Goal: Task Accomplishment & Management: Use online tool/utility

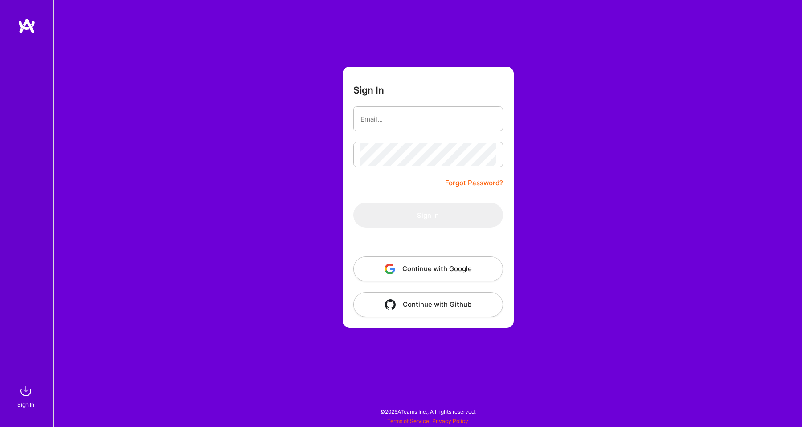
click at [365, 269] on button "Continue with Google" at bounding box center [428, 269] width 150 height 25
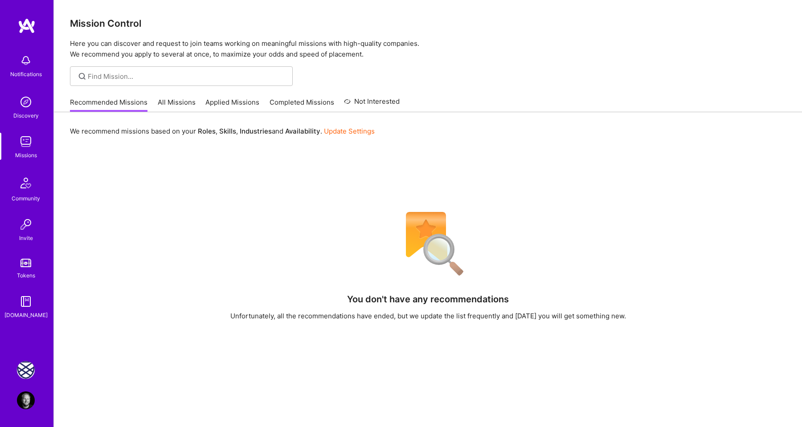
click at [28, 364] on img at bounding box center [26, 370] width 18 height 18
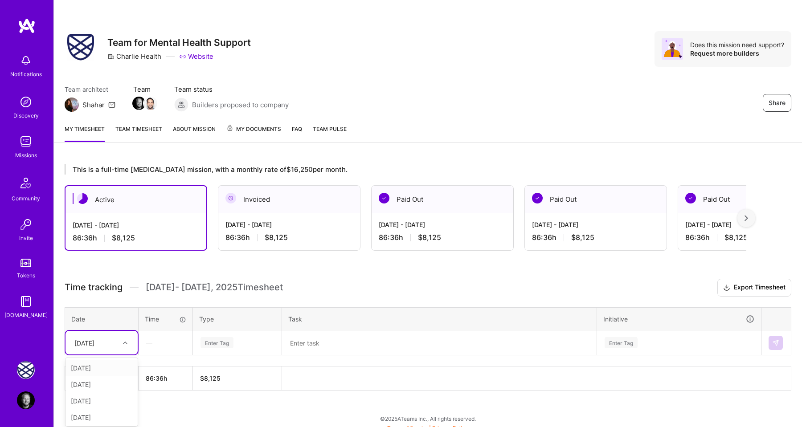
scroll to position [7, 0]
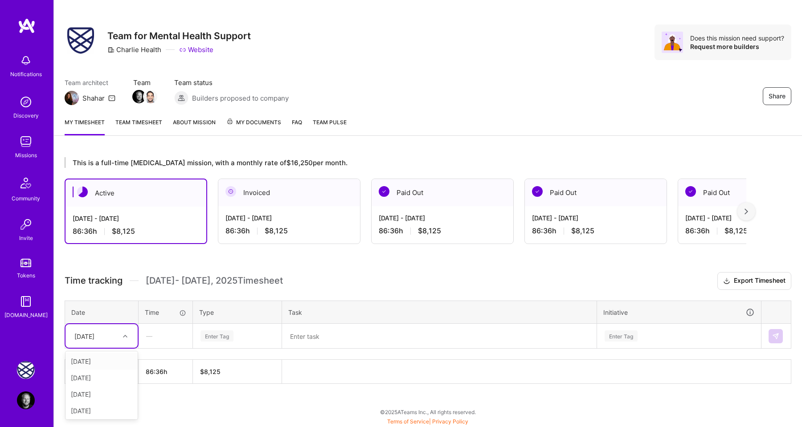
click at [115, 343] on div "[DATE]" at bounding box center [94, 336] width 49 height 15
click at [111, 363] on div "[DATE]" at bounding box center [102, 361] width 72 height 16
click at [215, 333] on div "Enter Tag" at bounding box center [217, 336] width 33 height 14
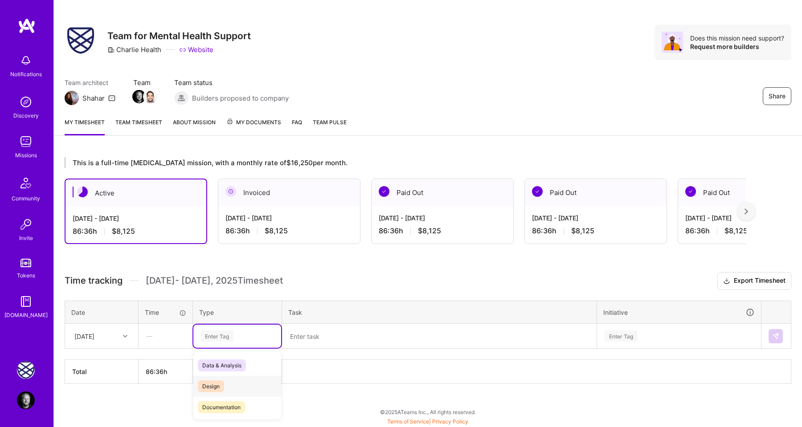
click at [226, 382] on div "Design" at bounding box center [237, 386] width 88 height 21
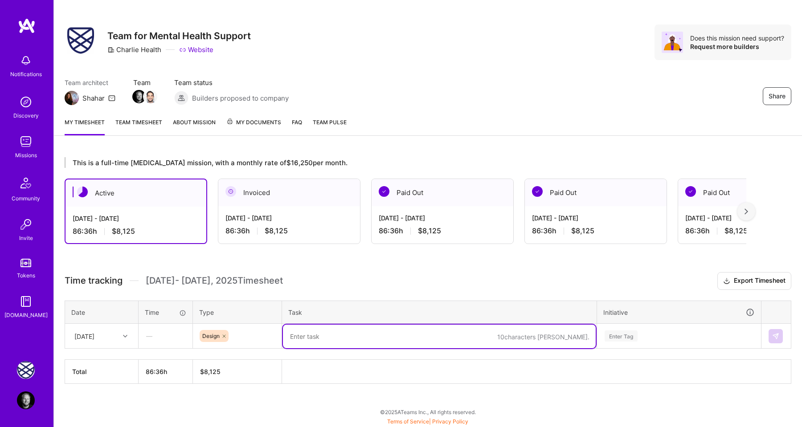
click at [328, 335] on textarea at bounding box center [439, 337] width 313 height 24
type textarea "Q4 prototyping"
click at [630, 334] on div "Enter Tag" at bounding box center [679, 336] width 163 height 23
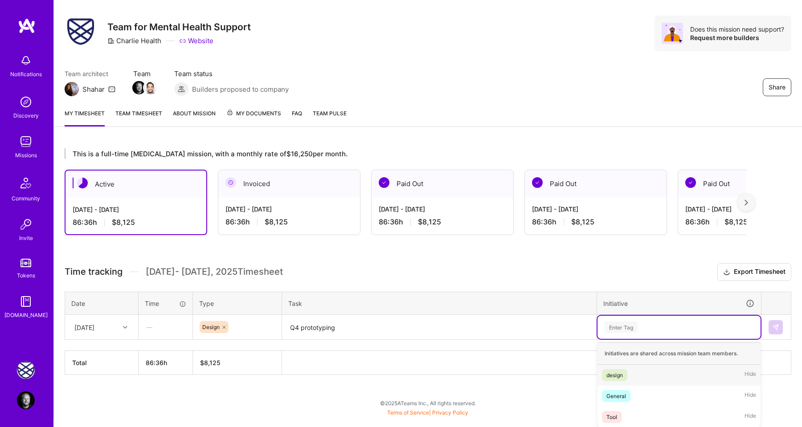
click at [627, 370] on span "design" at bounding box center [614, 375] width 25 height 12
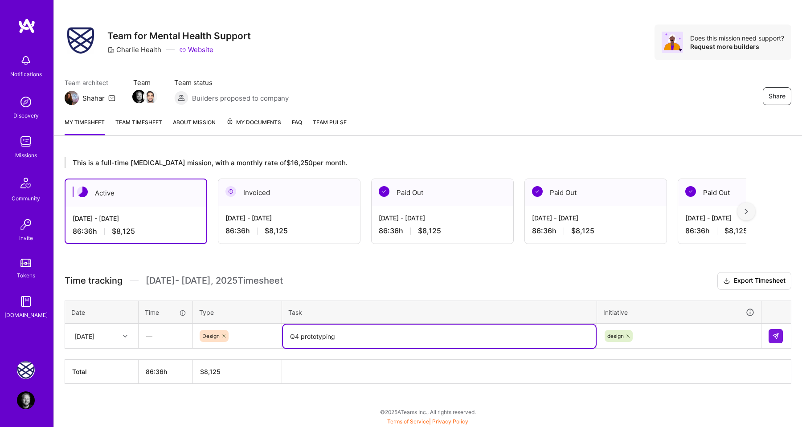
click at [410, 336] on textarea "Q4 prototyping" at bounding box center [439, 337] width 313 height 24
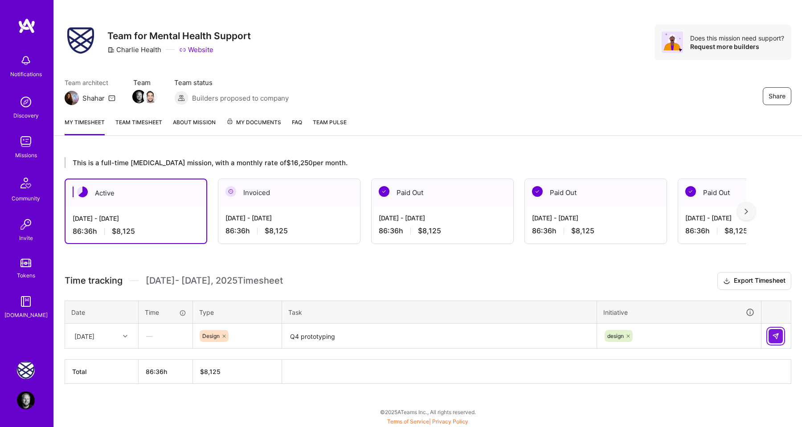
click at [769, 332] on button at bounding box center [776, 336] width 14 height 14
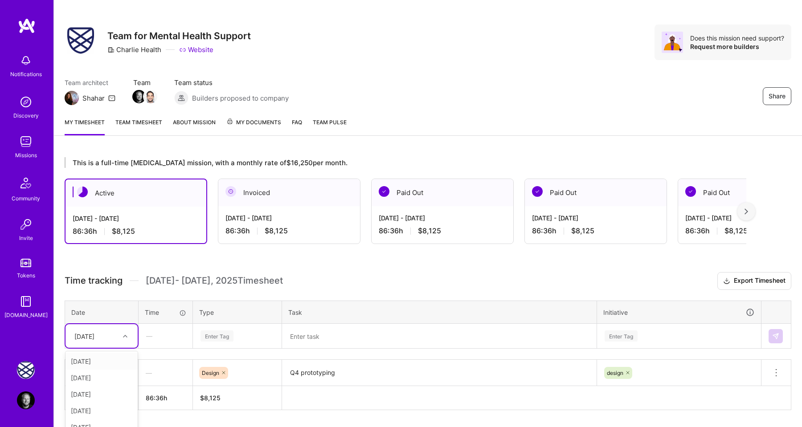
scroll to position [20, 0]
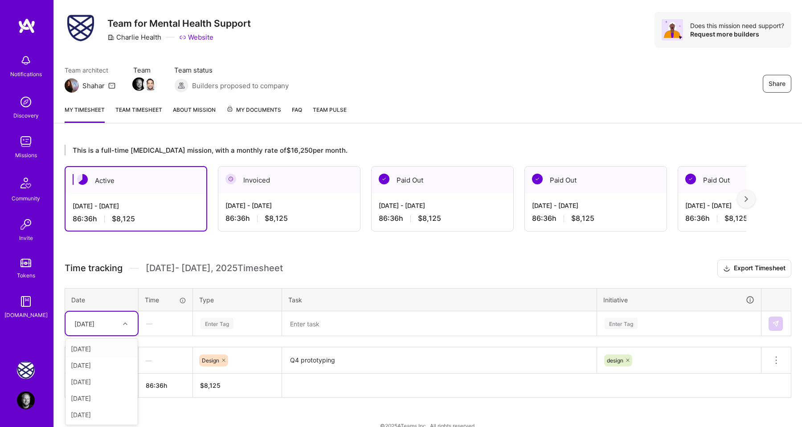
click at [127, 334] on div "[DATE]" at bounding box center [102, 324] width 72 height 24
click at [110, 347] on div "[DATE]" at bounding box center [102, 348] width 72 height 16
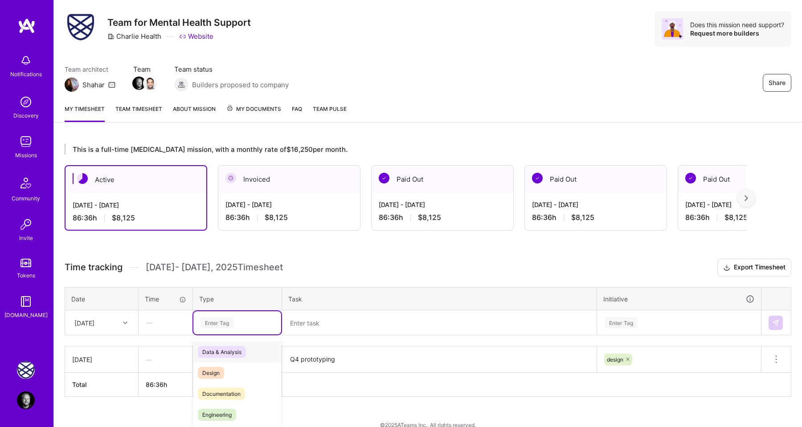
scroll to position [33, 0]
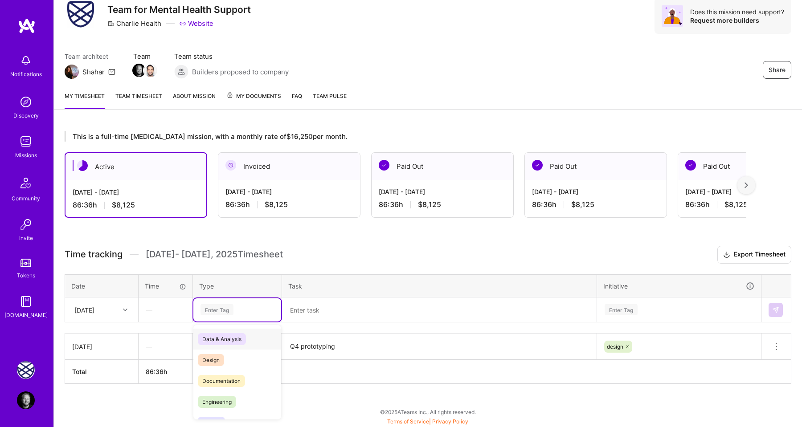
click at [227, 321] on td "option Design, selected. option Data & Analysis focused, 0 of 2. 17 results ava…" at bounding box center [237, 310] width 89 height 25
click at [227, 359] on div "Design" at bounding box center [237, 360] width 88 height 21
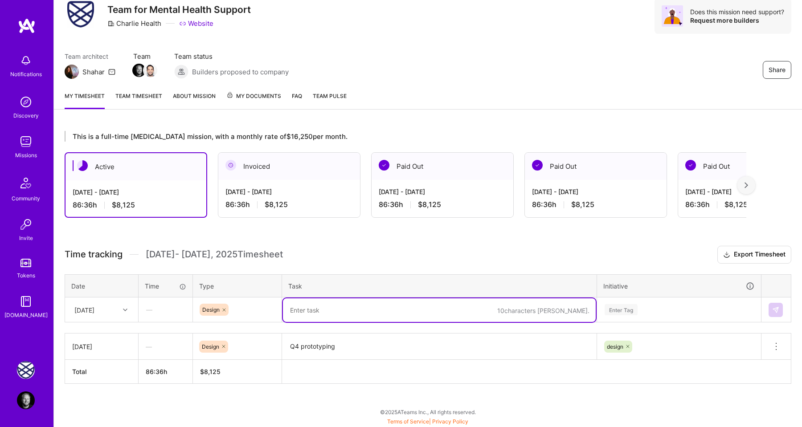
click at [319, 316] on textarea at bounding box center [439, 311] width 313 height 24
paste textarea "Q4 prototyping"
type textarea "Q4 prototyping & meetings"
click at [620, 312] on div "Enter Tag" at bounding box center [621, 310] width 33 height 14
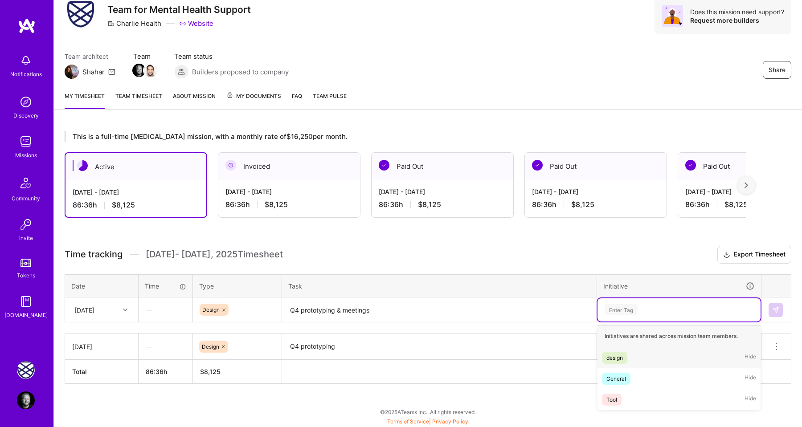
click at [618, 358] on div "design" at bounding box center [615, 357] width 16 height 9
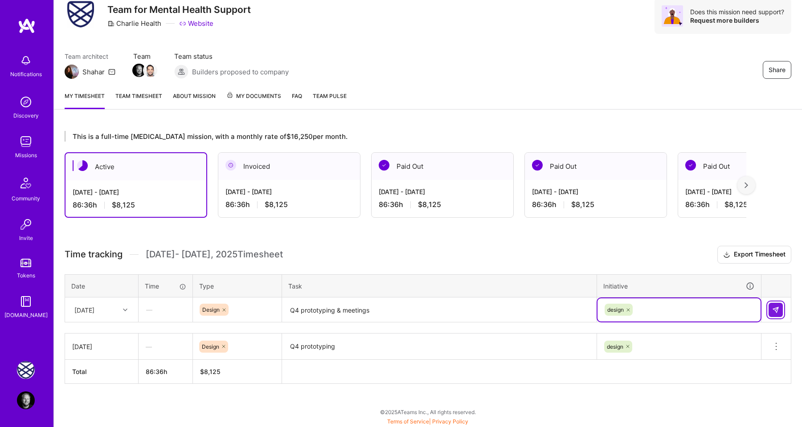
click at [774, 308] on img at bounding box center [775, 310] width 7 height 7
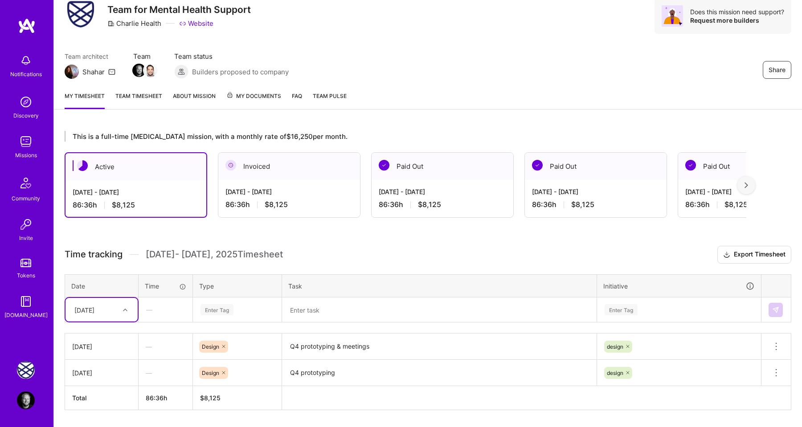
click at [120, 308] on div at bounding box center [126, 310] width 14 height 12
click at [100, 351] on div "[DATE]" at bounding box center [102, 352] width 72 height 16
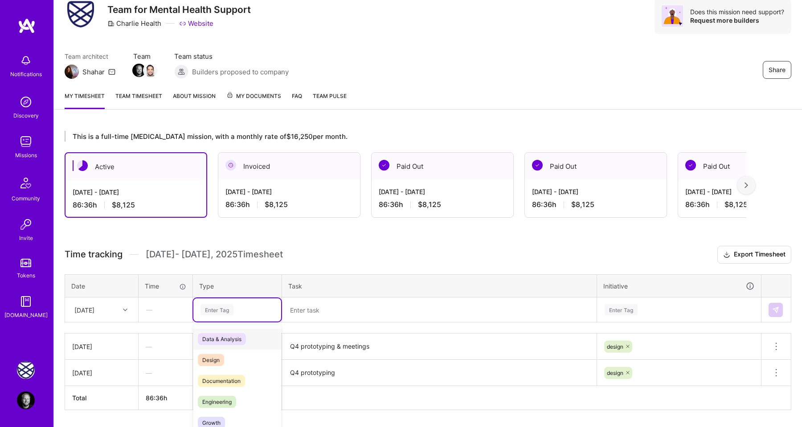
scroll to position [59, 0]
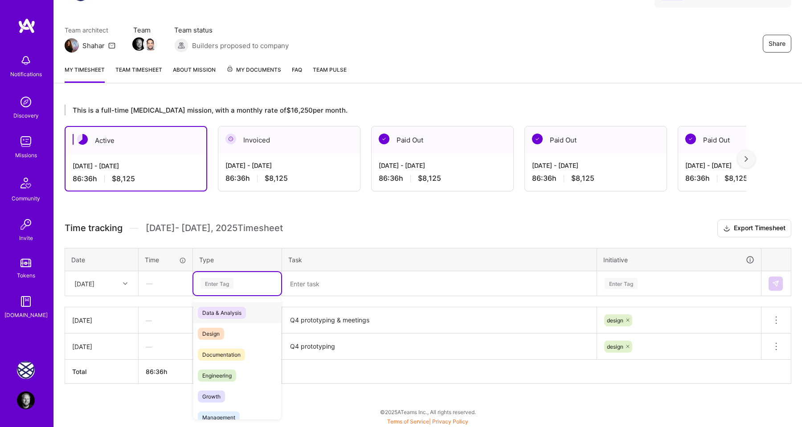
click at [215, 295] on div "option Design, selected. option Data & Analysis focused, 0 of 2. 17 results ava…" at bounding box center [237, 283] width 88 height 23
click at [214, 336] on span "Design" at bounding box center [211, 334] width 26 height 12
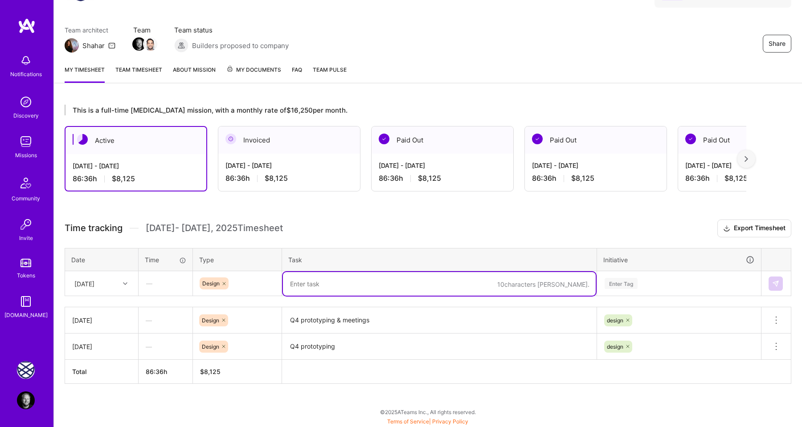
click at [318, 288] on textarea at bounding box center [439, 284] width 313 height 24
paste textarea "Q4 prototyping"
type textarea "Q4 prototyping"
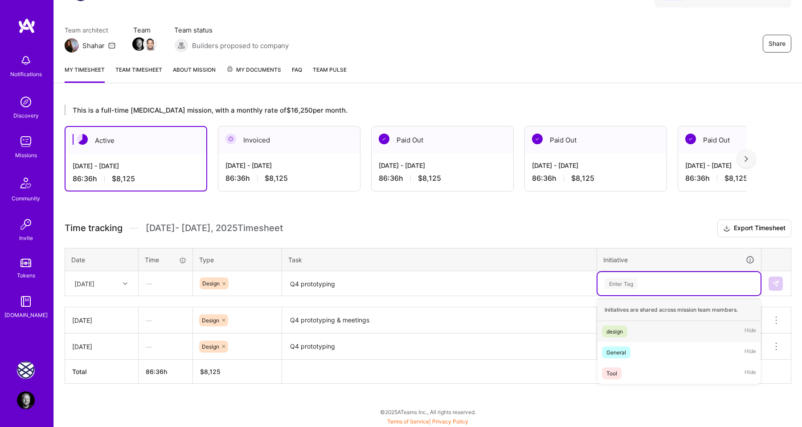
click at [619, 283] on div "Enter Tag" at bounding box center [621, 284] width 33 height 14
click at [619, 327] on div "design" at bounding box center [615, 331] width 16 height 9
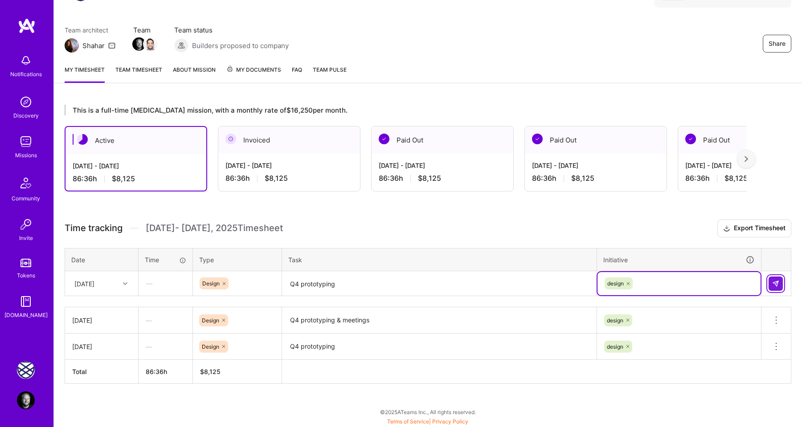
click at [776, 283] on img at bounding box center [775, 283] width 7 height 7
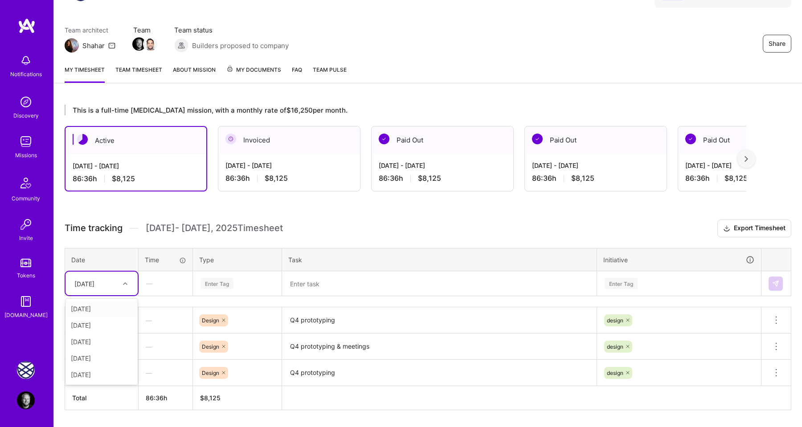
click at [111, 286] on div "[DATE]" at bounding box center [94, 283] width 49 height 15
click at [100, 372] on div "[DATE]" at bounding box center [102, 375] width 72 height 16
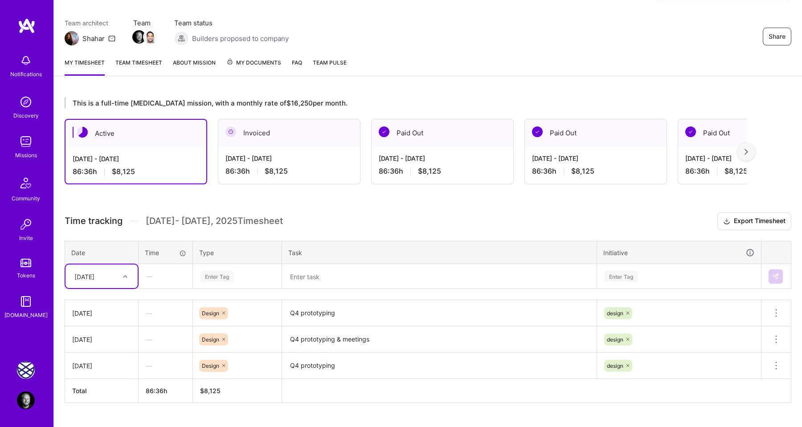
click at [228, 277] on div "Enter Tag" at bounding box center [217, 277] width 33 height 14
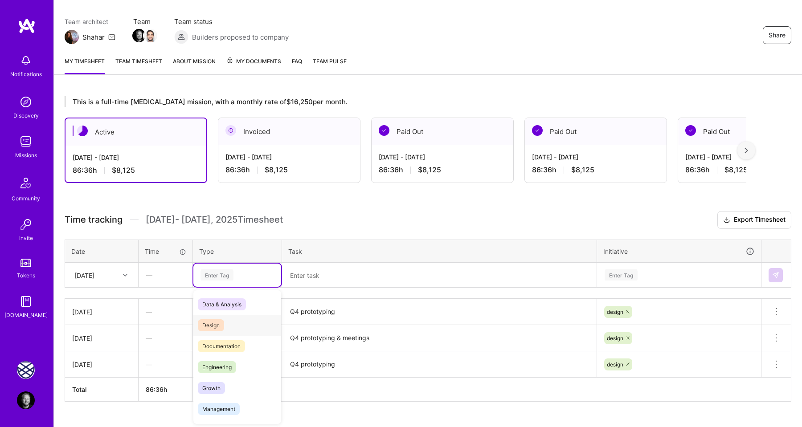
click at [224, 321] on div "Design" at bounding box center [237, 325] width 88 height 21
click at [306, 275] on textarea at bounding box center [439, 276] width 313 height 24
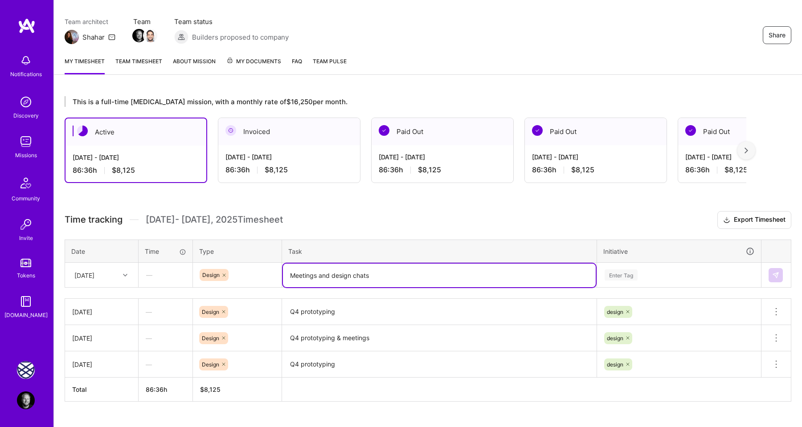
type textarea "Meetings and design chats"
click at [615, 273] on div "Enter Tag" at bounding box center [621, 275] width 33 height 14
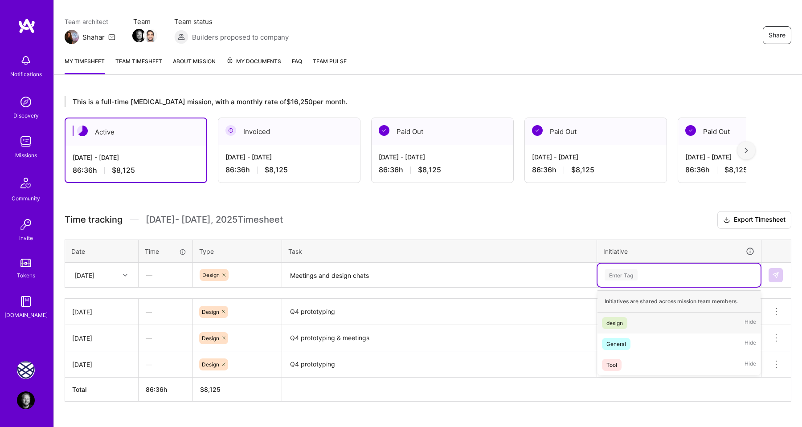
click at [617, 320] on div "design" at bounding box center [615, 323] width 16 height 9
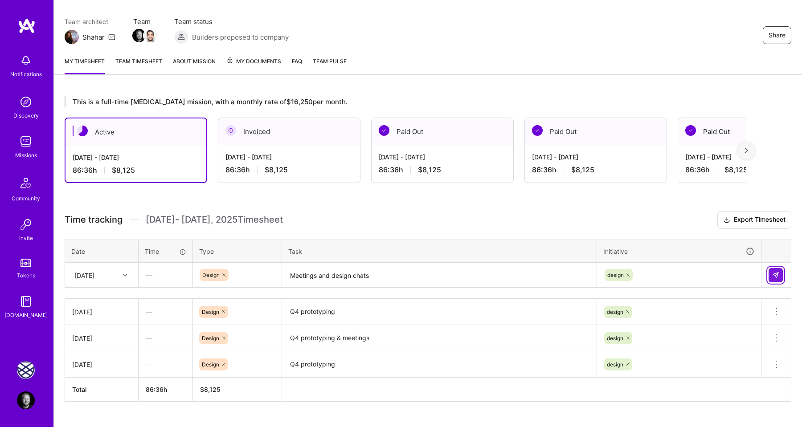
click at [775, 273] on img at bounding box center [775, 275] width 7 height 7
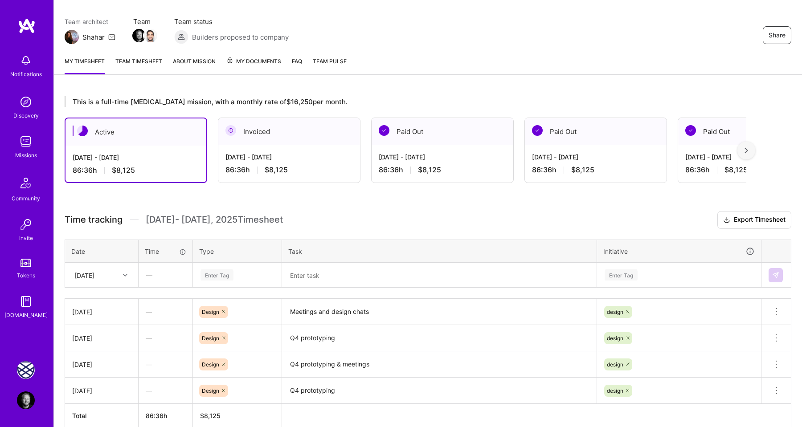
click at [458, 210] on div "This is a full-time [MEDICAL_DATA] mission, with a monthly rate of $16,250 per …" at bounding box center [428, 279] width 748 height 386
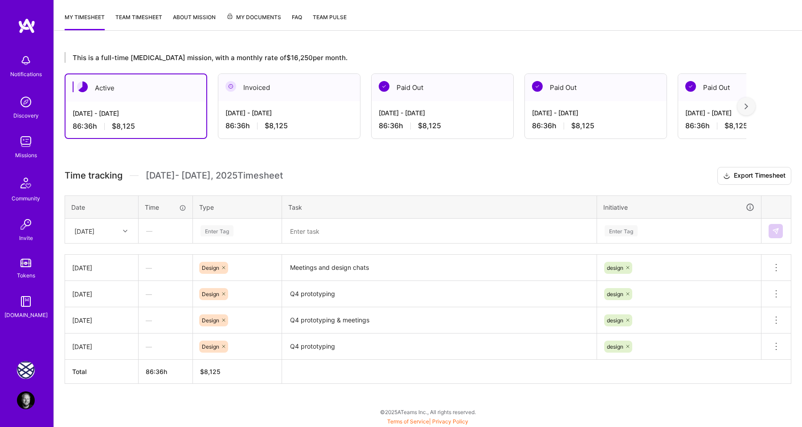
click at [409, 160] on div "This is a full-time [MEDICAL_DATA] mission, with a monthly rate of $16,250 per …" at bounding box center [428, 234] width 748 height 386
click at [383, 155] on div "This is a full-time [MEDICAL_DATA] mission, with a monthly rate of $16,250 per …" at bounding box center [428, 234] width 748 height 386
